Goal: Navigation & Orientation: Find specific page/section

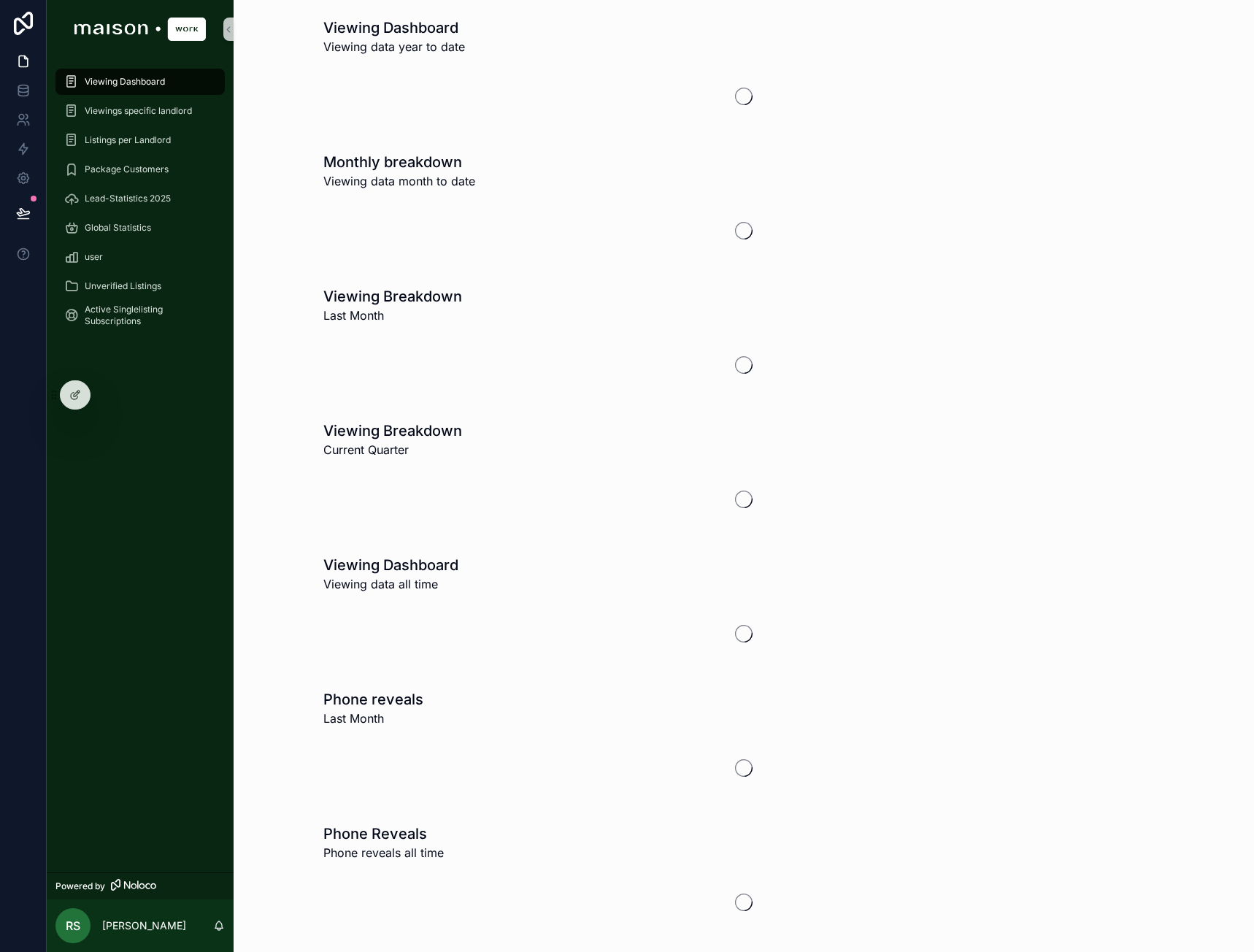
click at [127, 276] on div "Unverified Listings" at bounding box center [140, 286] width 152 height 23
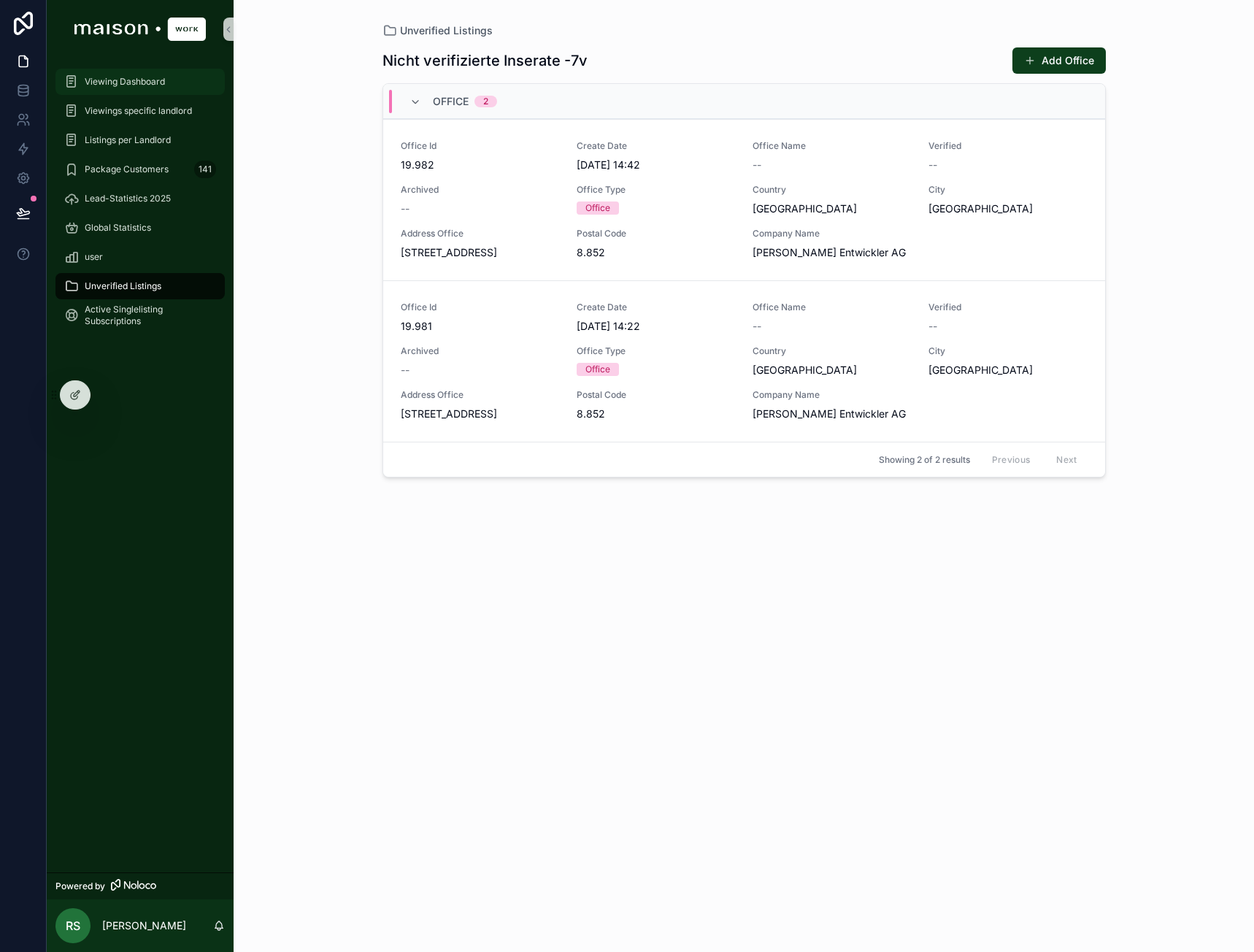
click at [148, 93] on link "Viewing Dashboard" at bounding box center [140, 82] width 170 height 26
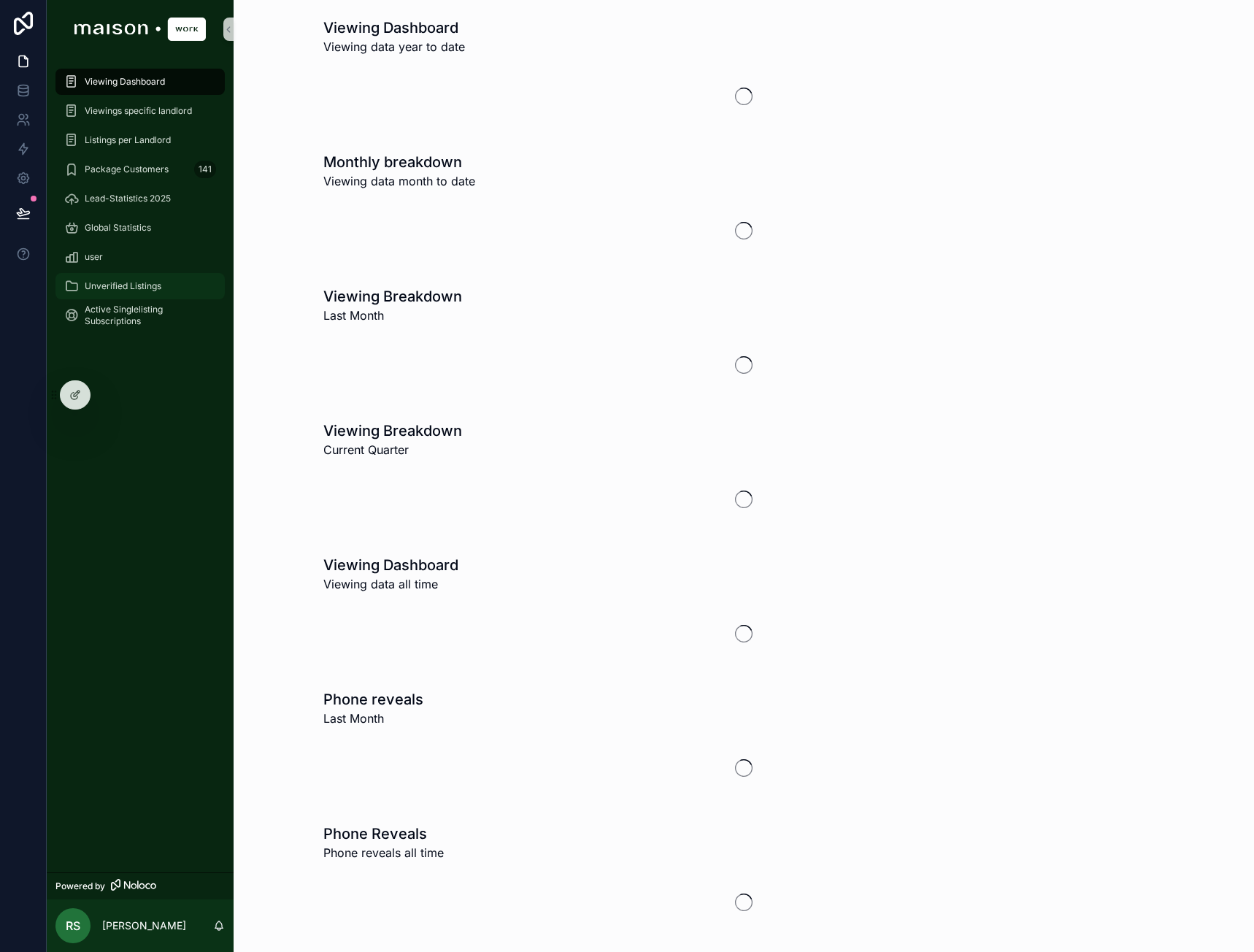
click at [118, 278] on div "Unverified Listings" at bounding box center [140, 286] width 152 height 23
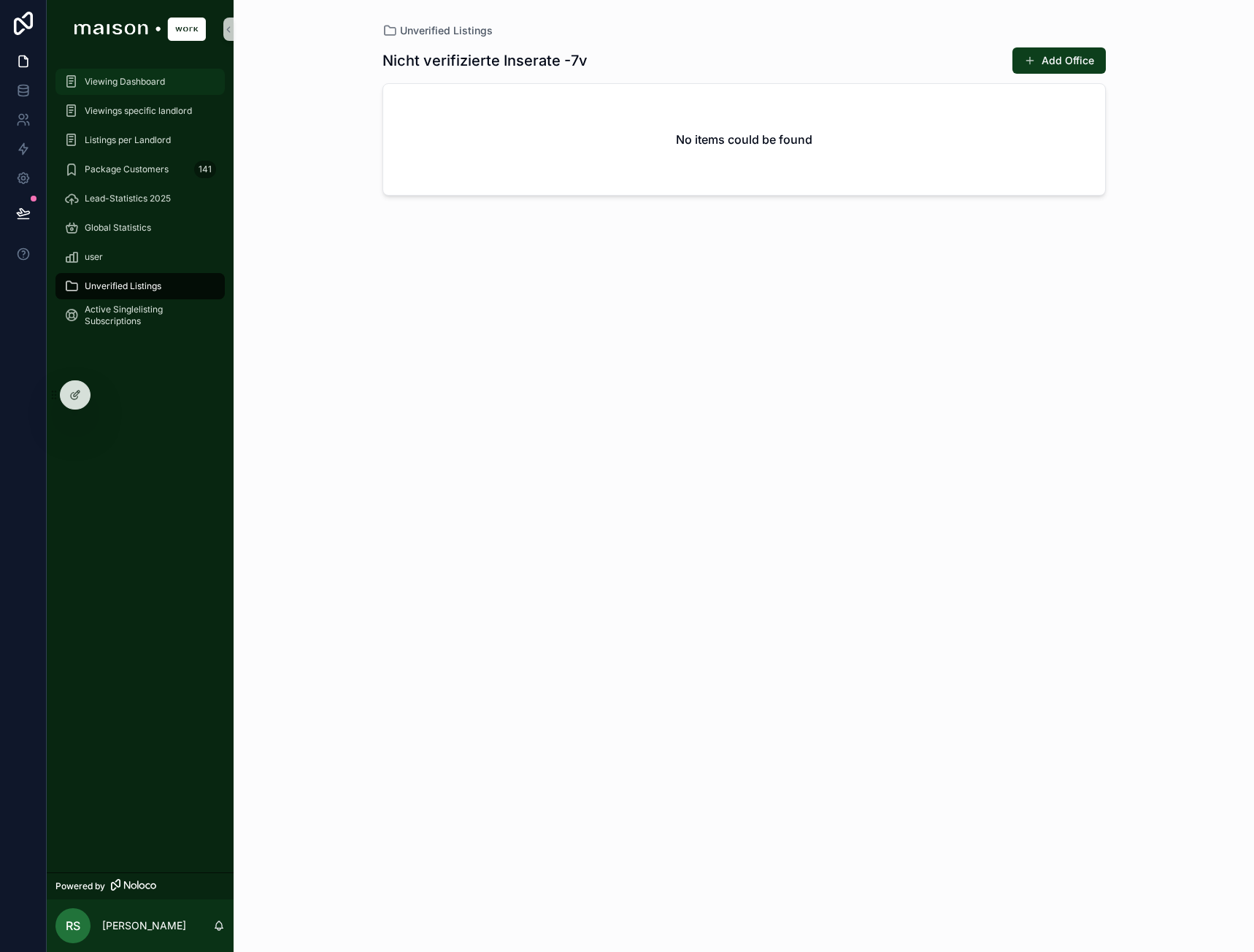
click at [129, 81] on span "Viewing Dashboard" at bounding box center [124, 81] width 80 height 11
